Goal: Information Seeking & Learning: Find specific fact

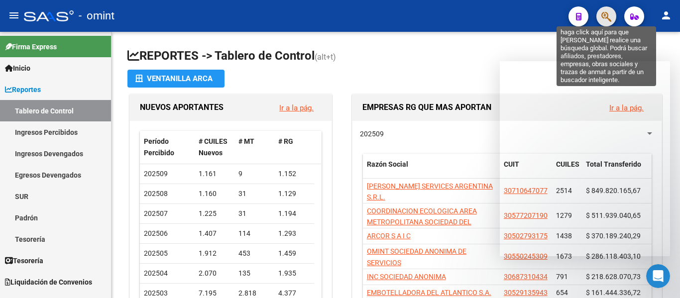
click at [606, 18] on icon "button" at bounding box center [606, 16] width 10 height 11
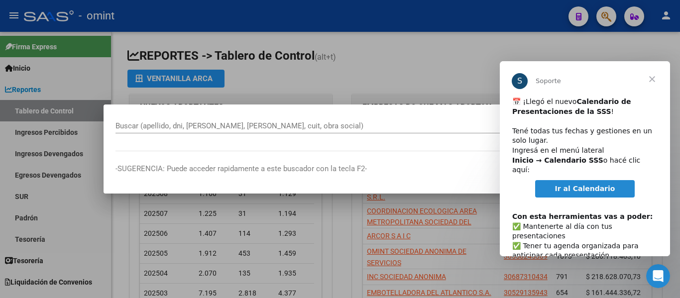
click at [598, 185] on span "Ir al Calendario" at bounding box center [585, 189] width 60 height 8
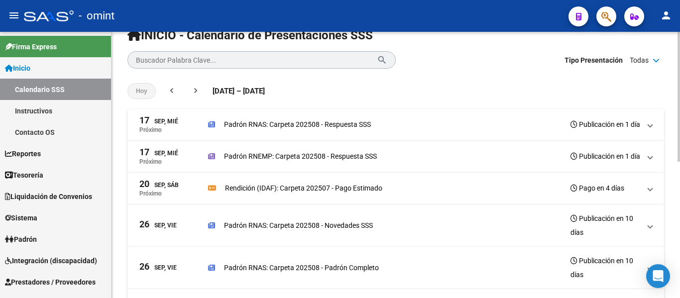
scroll to position [50, 0]
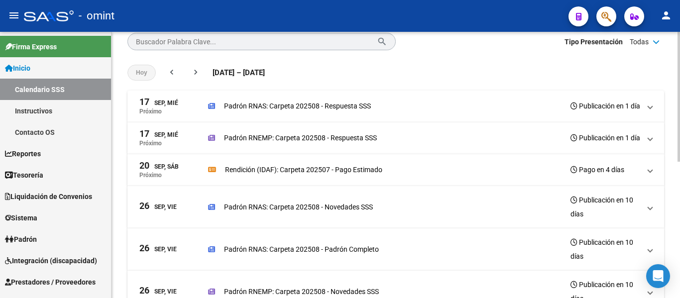
click at [295, 212] on p "Padrón RNAS: Carpeta 202508 - Novedades SSS" at bounding box center [298, 206] width 149 height 11
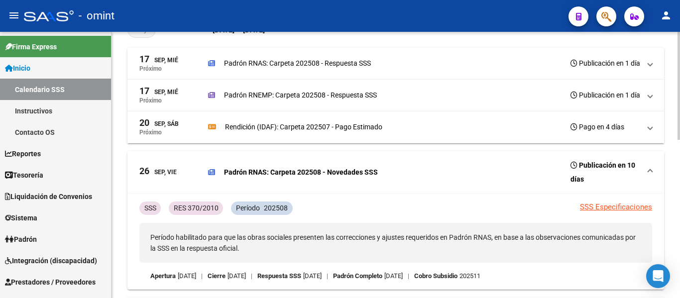
scroll to position [0, 0]
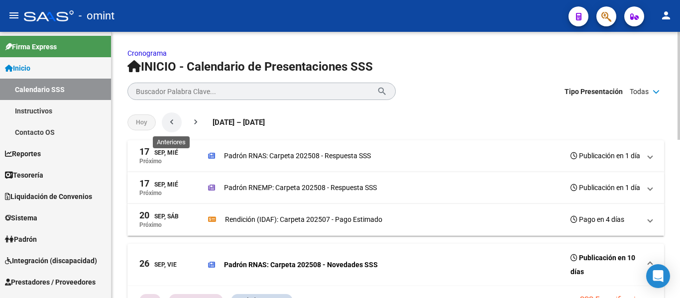
click at [172, 121] on mat-icon "chevron_left" at bounding box center [172, 122] width 10 height 10
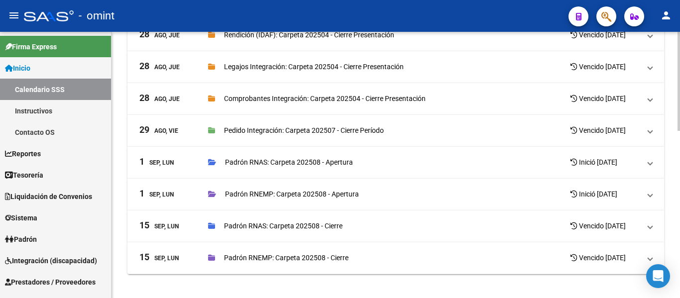
scroll to position [448, 0]
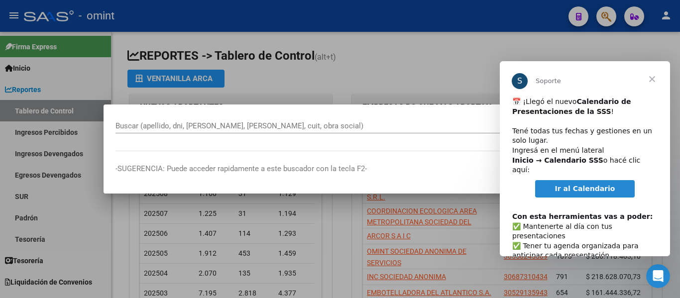
click at [653, 80] on span "Cerrar" at bounding box center [652, 79] width 36 height 36
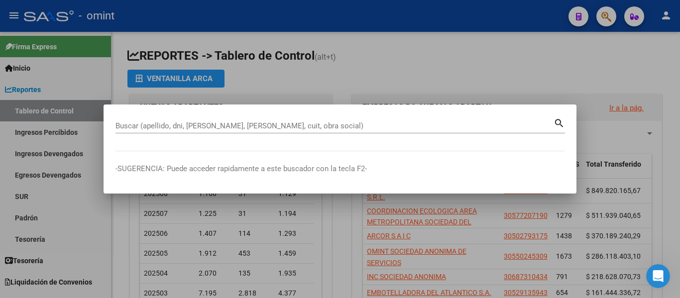
click at [278, 124] on input "Buscar (apellido, dni, cuil, nro traspaso, cuit, obra social)" at bounding box center [334, 125] width 438 height 9
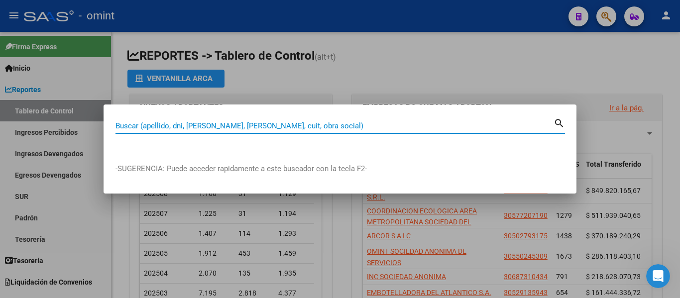
paste input "20-23950691-8"
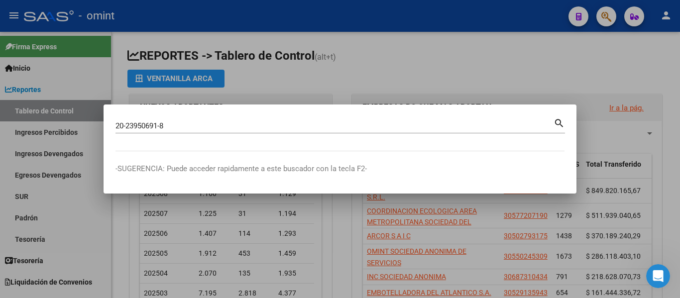
click at [559, 122] on mat-icon "search" at bounding box center [558, 122] width 11 height 12
type input "20239506918"
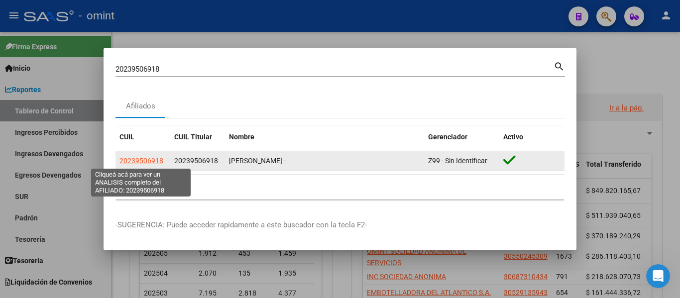
click at [148, 158] on span "20239506918" at bounding box center [141, 161] width 44 height 8
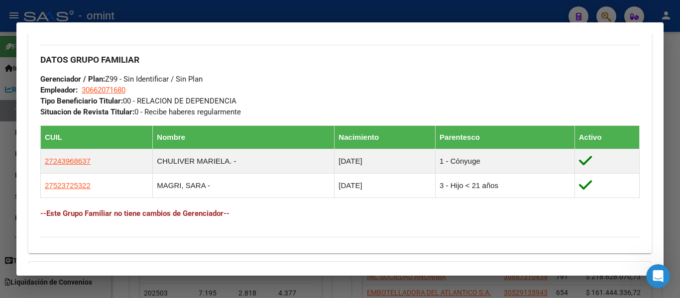
scroll to position [448, 0]
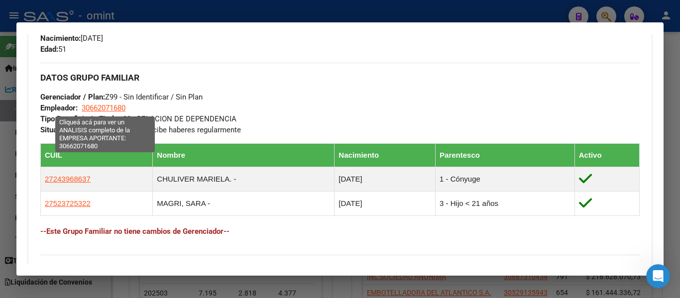
click at [111, 105] on span "30662071680" at bounding box center [104, 107] width 44 height 9
type textarea "30662071680"
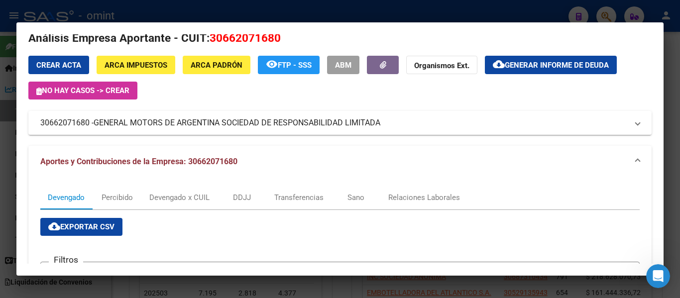
scroll to position [0, 0]
